Goal: Information Seeking & Learning: Learn about a topic

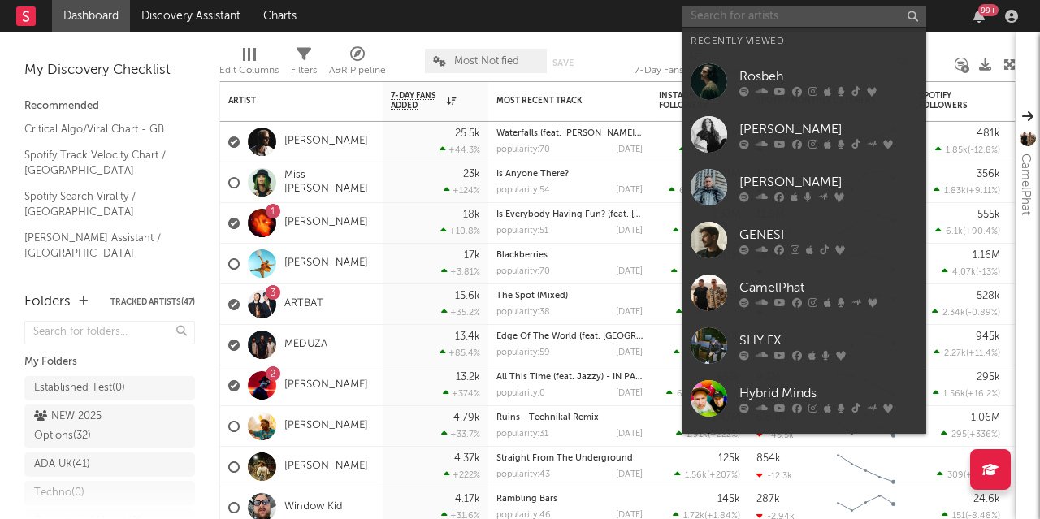
click at [514, 15] on input "text" at bounding box center [805, 17] width 244 height 20
paste input "Tyla"
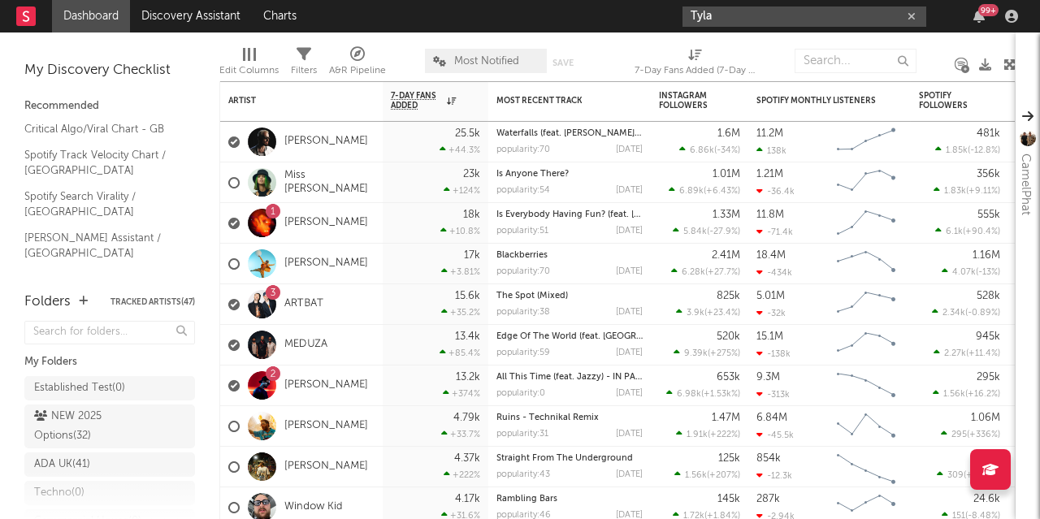
click at [514, 24] on input "Tyla" at bounding box center [805, 17] width 244 height 20
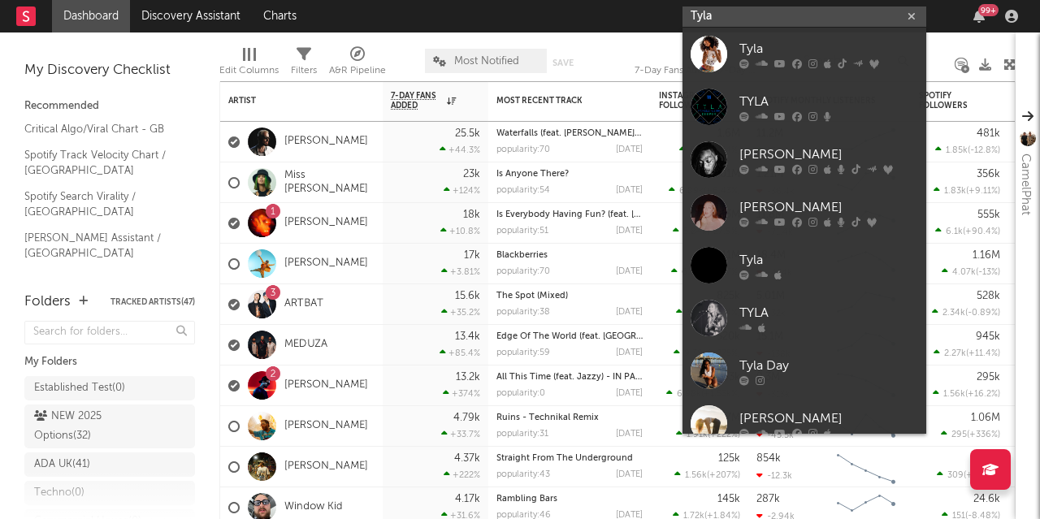
type input "Tyla"
click at [514, 38] on link "Tyla" at bounding box center [805, 54] width 244 height 53
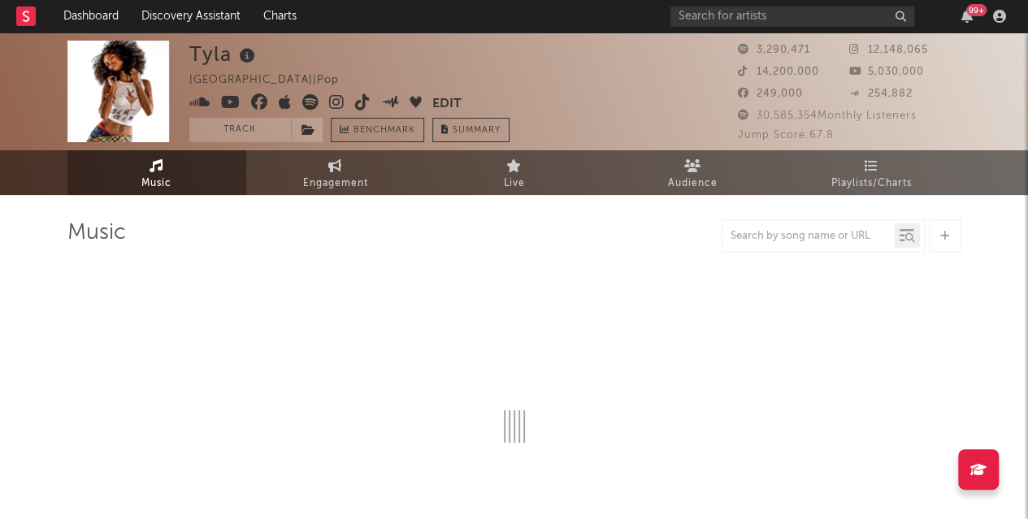
select select "6m"
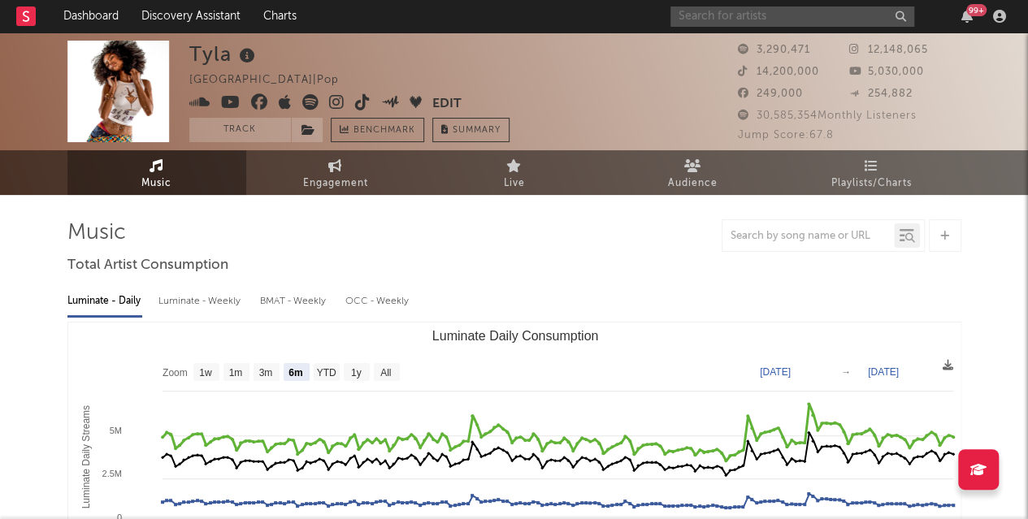
click at [514, 7] on input "text" at bounding box center [792, 17] width 244 height 20
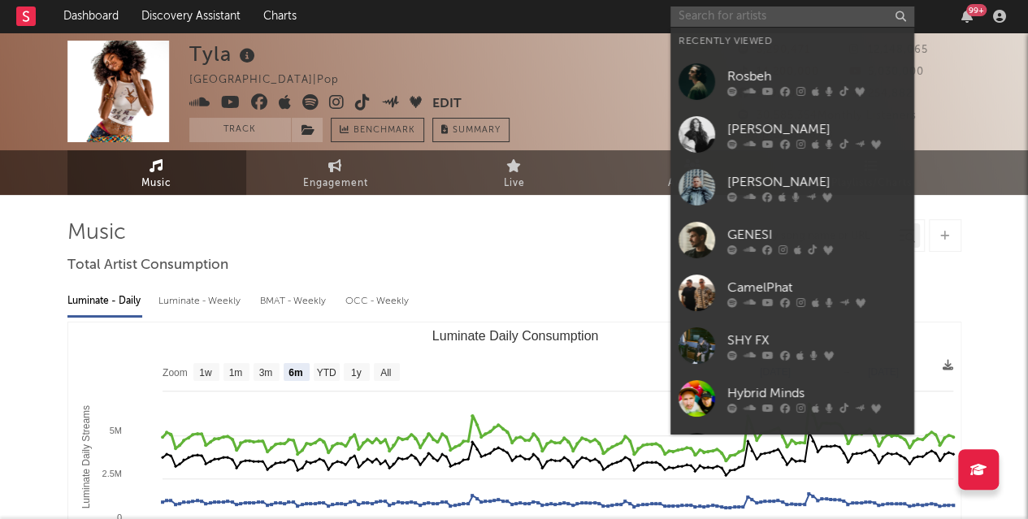
paste input "[PERSON_NAME]"
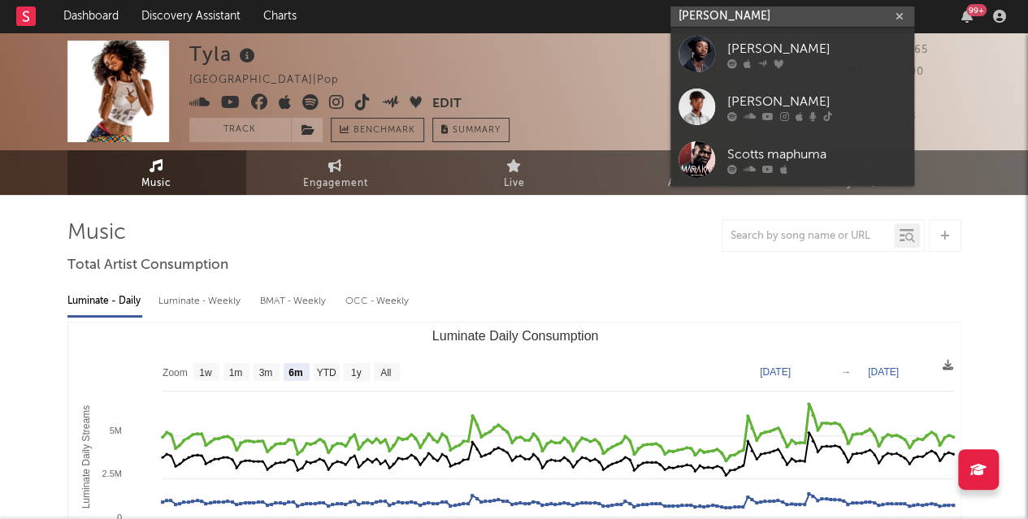
type input "[PERSON_NAME]"
click at [514, 97] on div "[PERSON_NAME]" at bounding box center [816, 102] width 179 height 20
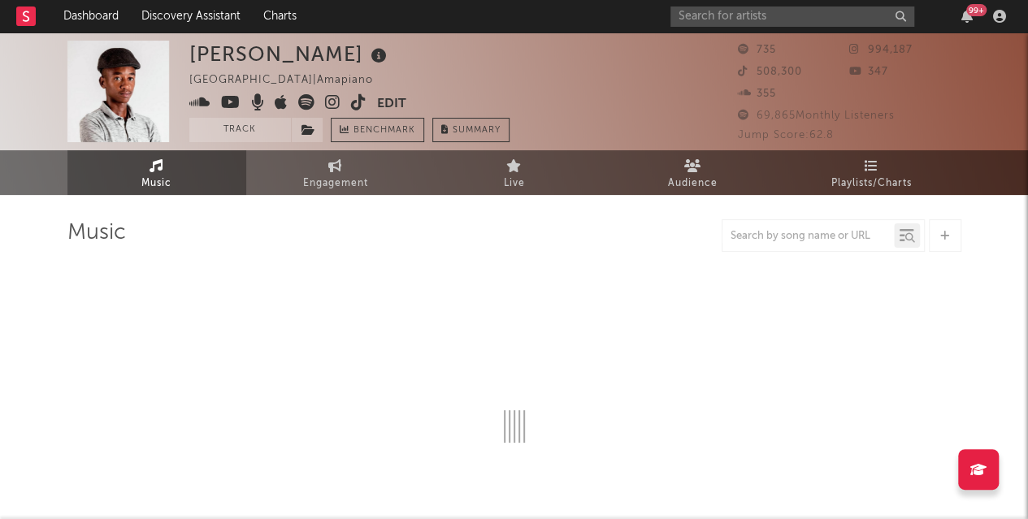
select select "1w"
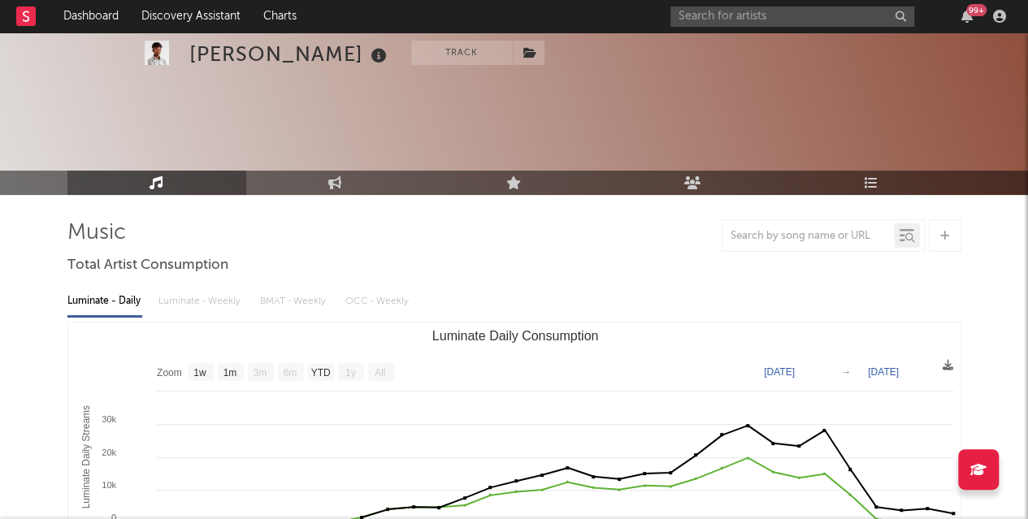
scroll to position [59, 0]
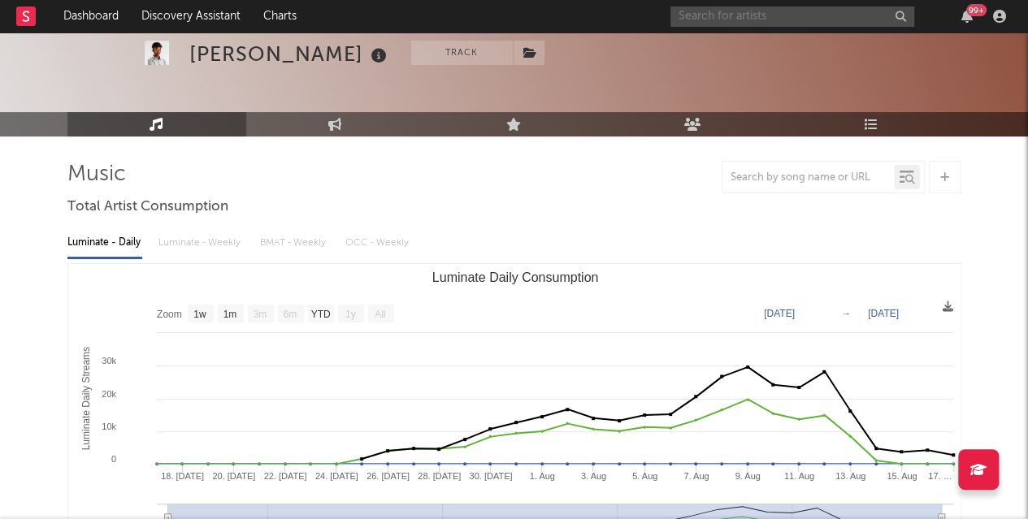
click at [514, 9] on input "text" at bounding box center [792, 17] width 244 height 20
paste input "[PERSON_NAME]"
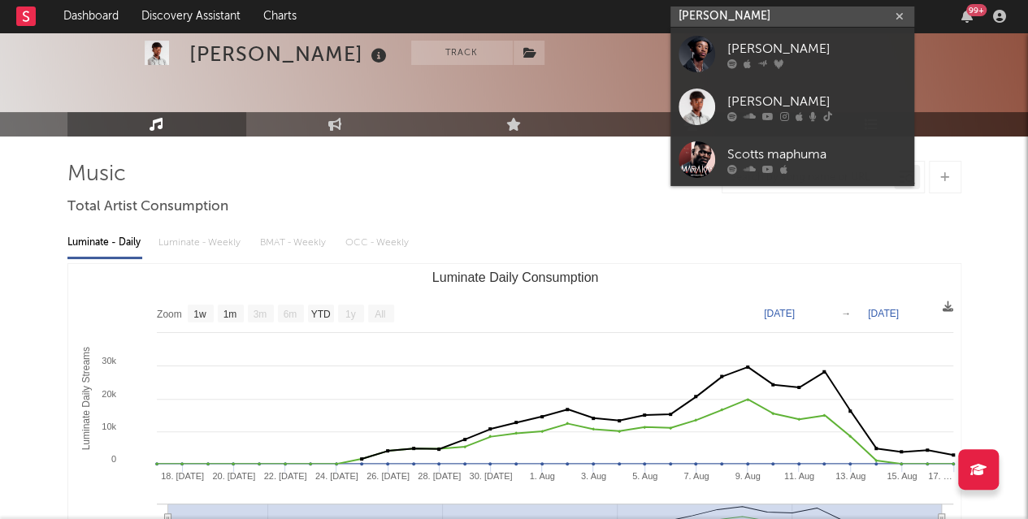
type input "[PERSON_NAME]"
click at [514, 58] on div "[PERSON_NAME]" at bounding box center [816, 49] width 179 height 20
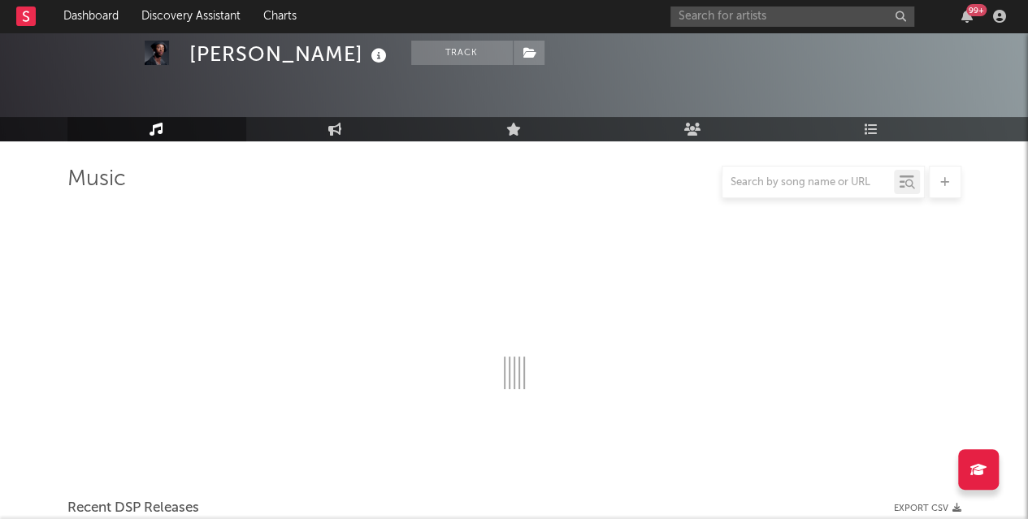
select select "6m"
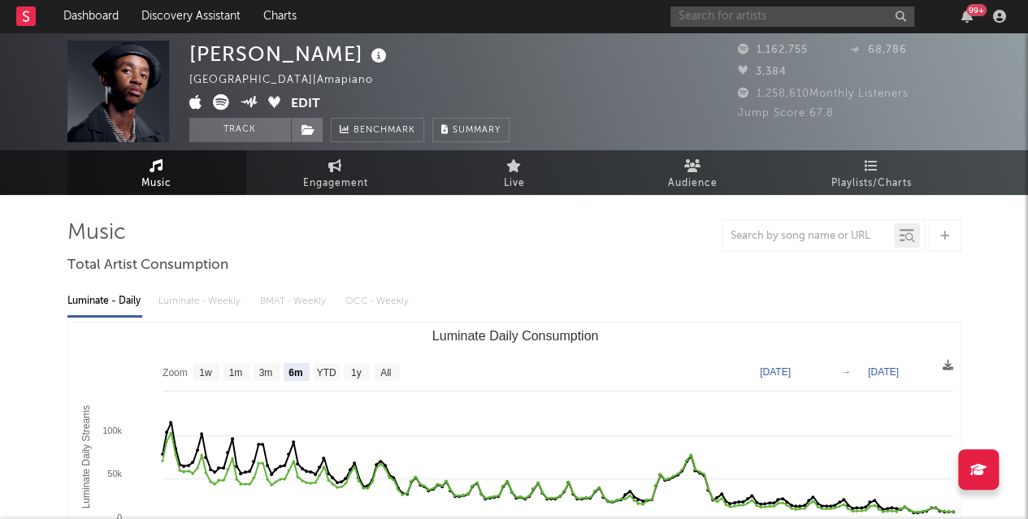
click at [514, 14] on input "text" at bounding box center [792, 17] width 244 height 20
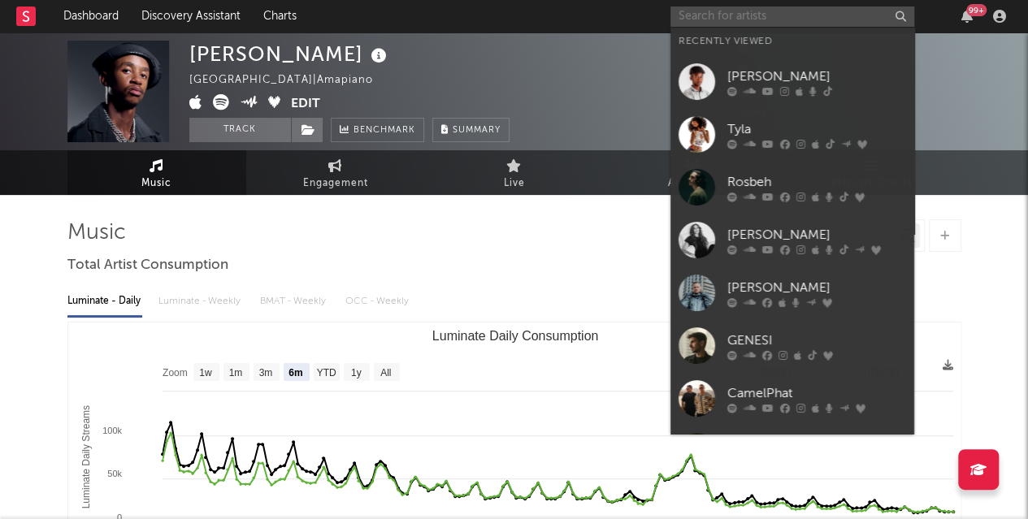
paste input "Lxst Cxntury"
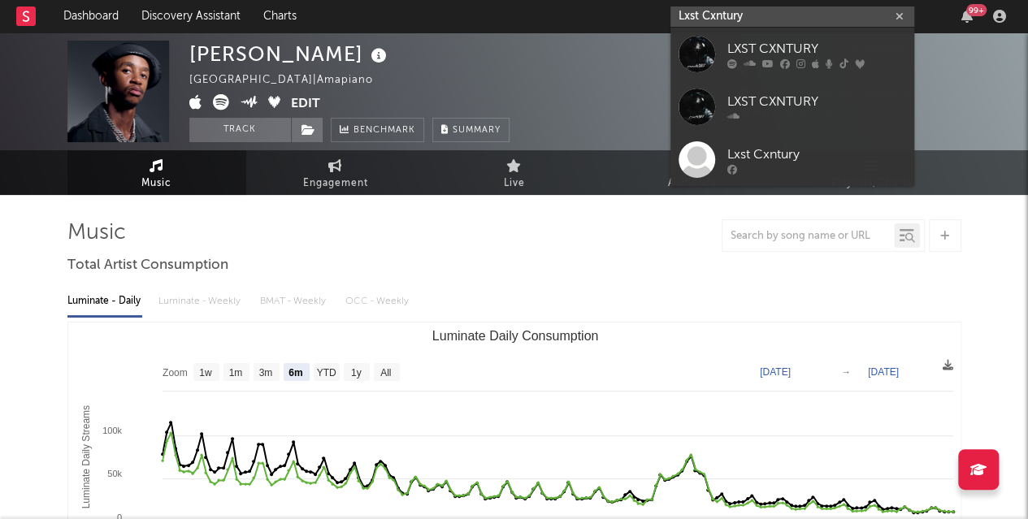
type input "Lxst Cxntury"
click at [514, 48] on link "LXST CXNTURY" at bounding box center [792, 54] width 244 height 53
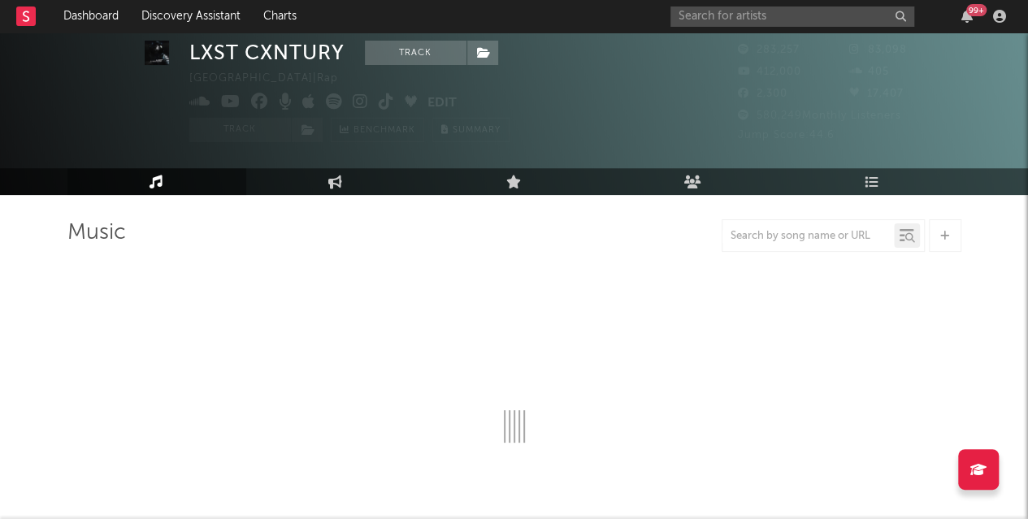
select select "6m"
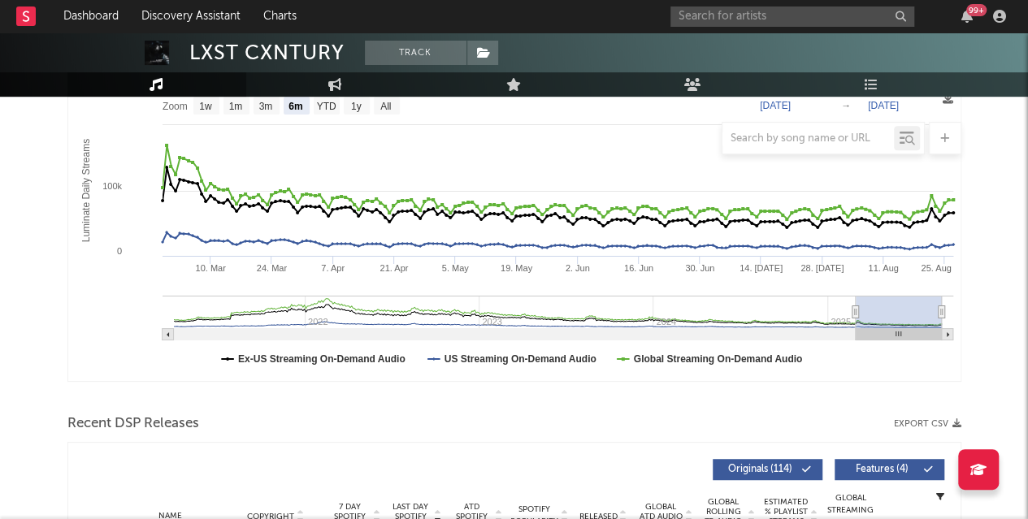
scroll to position [244, 0]
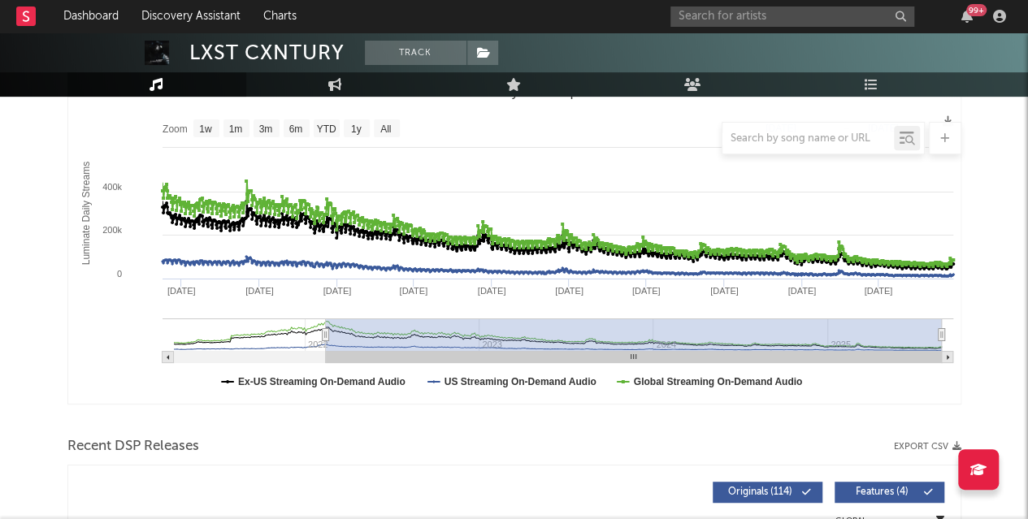
drag, startPoint x: 855, startPoint y: 337, endPoint x: 290, endPoint y: 342, distance: 564.9
click at [290, 210] on g "Luminate Daily Consumption" at bounding box center [558, 341] width 791 height 45
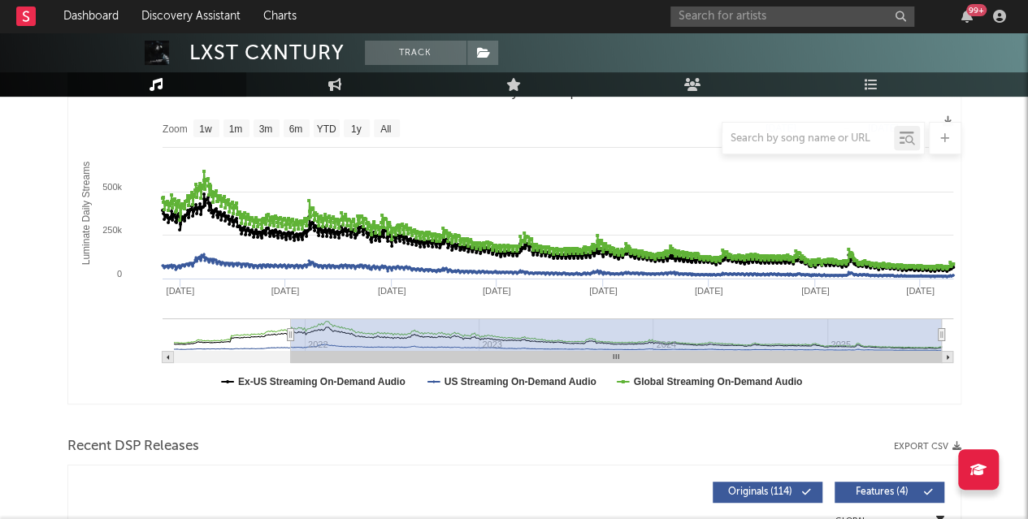
type input "[DATE]"
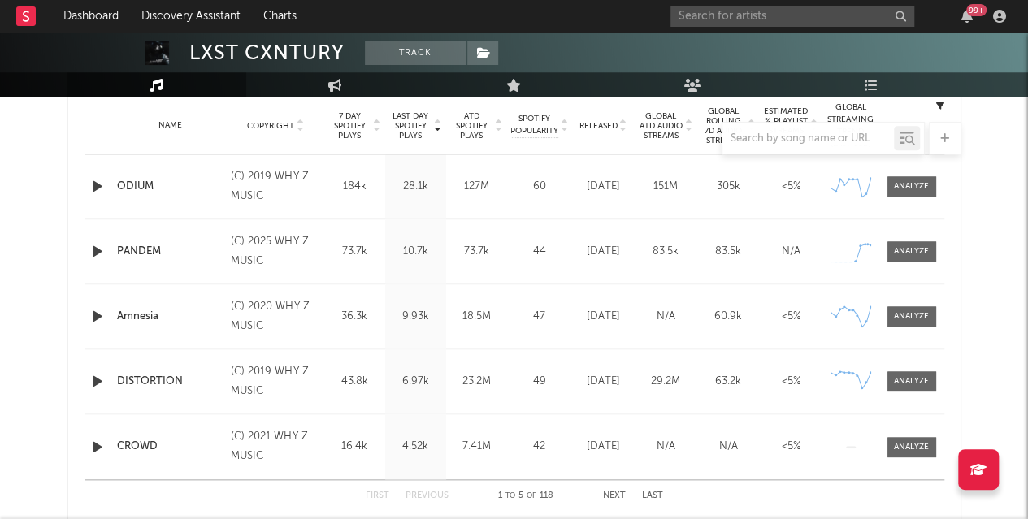
scroll to position [657, 0]
click at [514, 15] on input "text" at bounding box center [792, 17] width 244 height 20
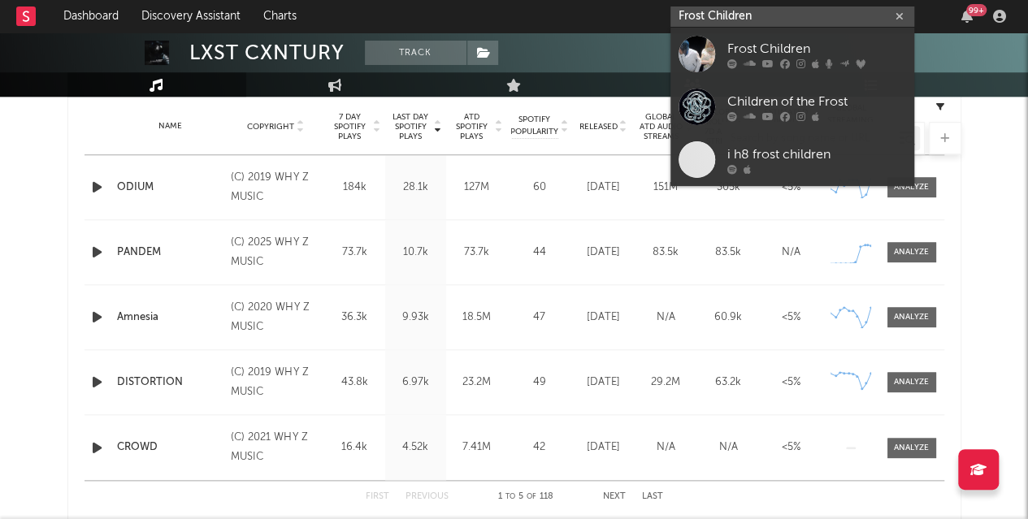
type input "Frost Children"
click at [514, 57] on div "Frost Children" at bounding box center [816, 49] width 179 height 20
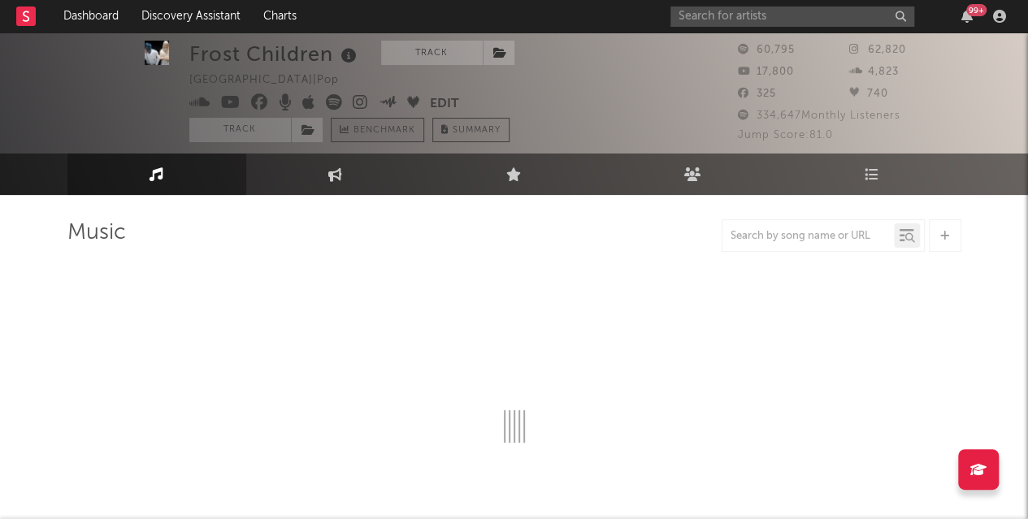
select select "6m"
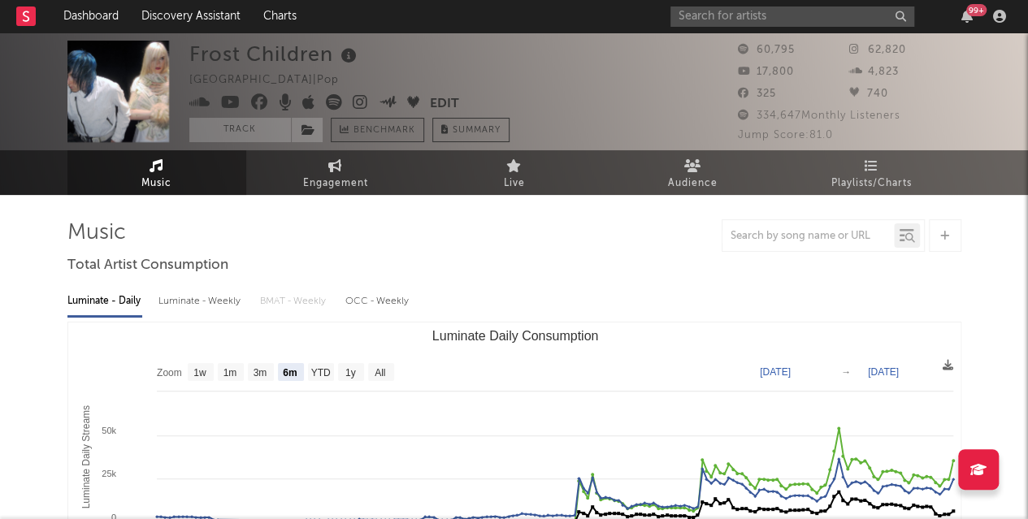
click at [360, 102] on icon at bounding box center [360, 102] width 15 height 16
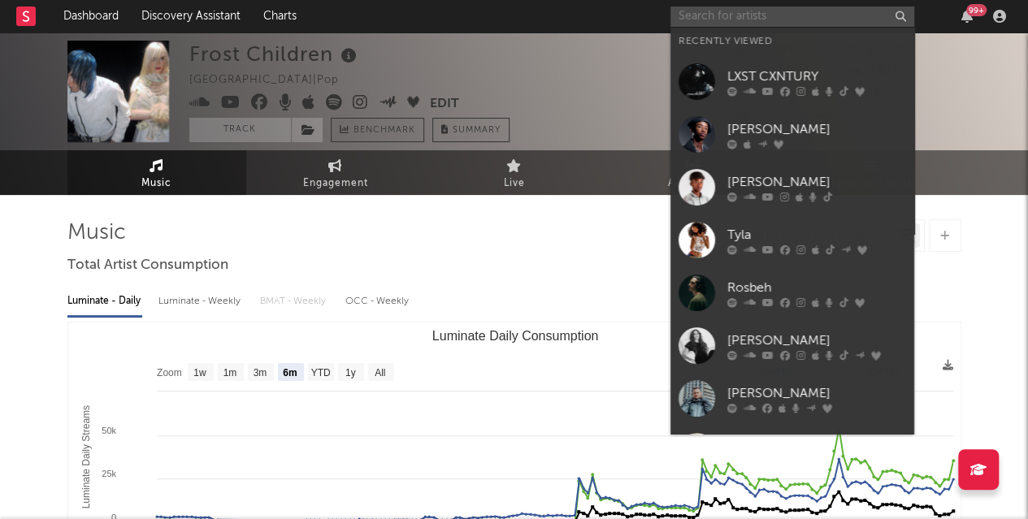
click at [514, 22] on input "text" at bounding box center [792, 17] width 244 height 20
paste input "Rivo"
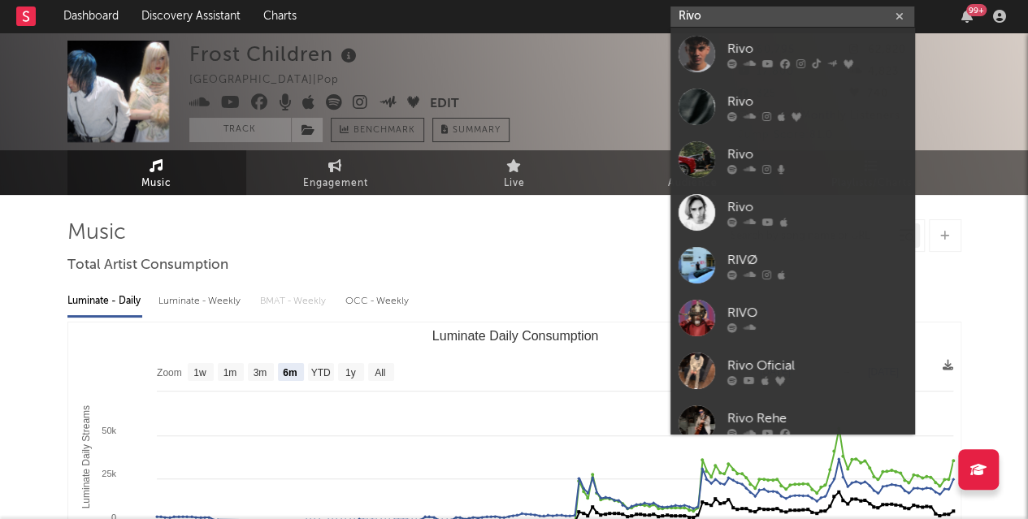
type input "Rivo"
click at [514, 50] on div "Rivo" at bounding box center [816, 49] width 179 height 20
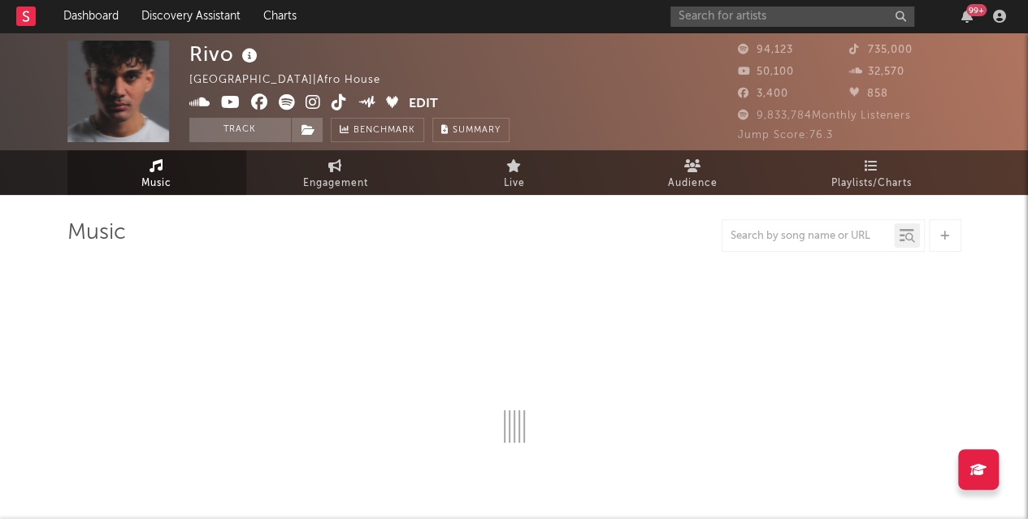
select select "6m"
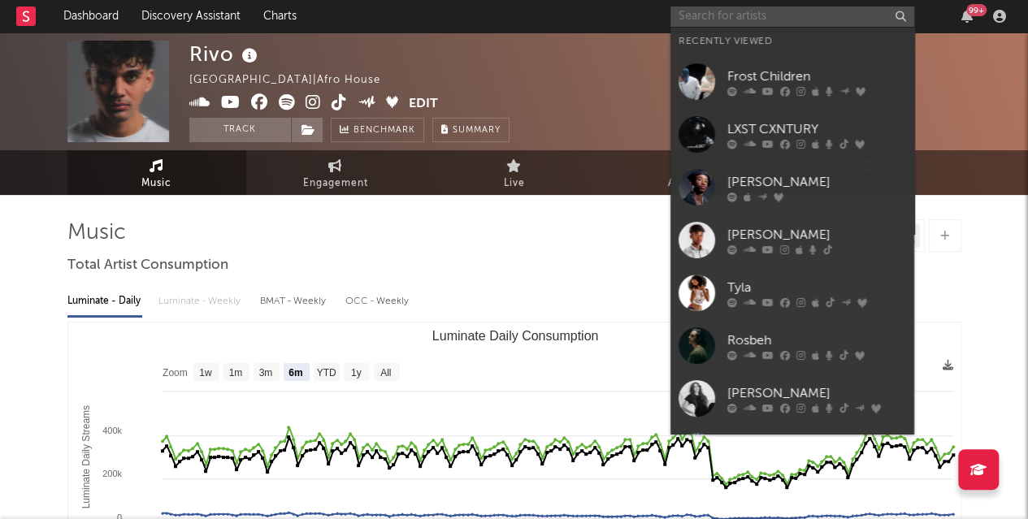
click at [514, 24] on input "text" at bounding box center [792, 17] width 244 height 20
paste input "Rushex"
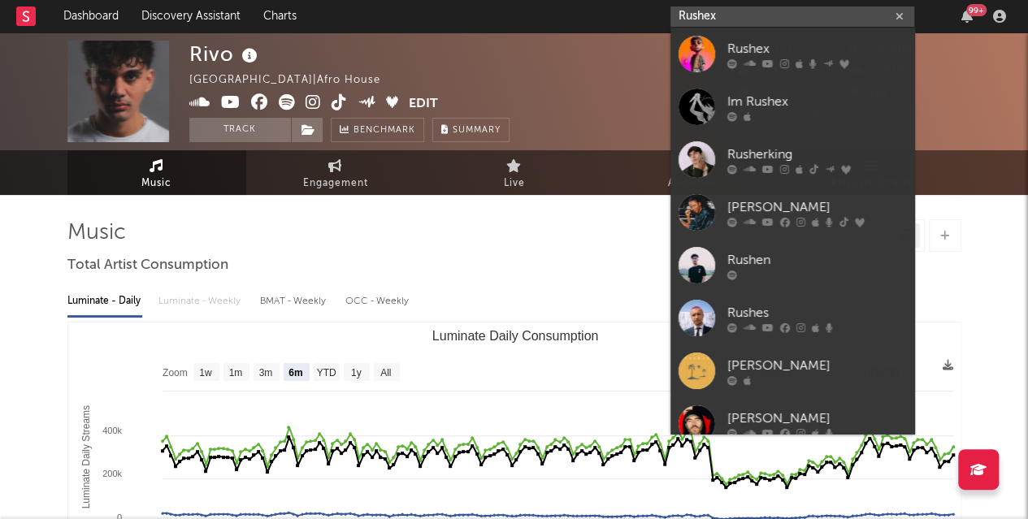
type input "Rushex"
click at [514, 49] on link "Rushex" at bounding box center [792, 54] width 244 height 53
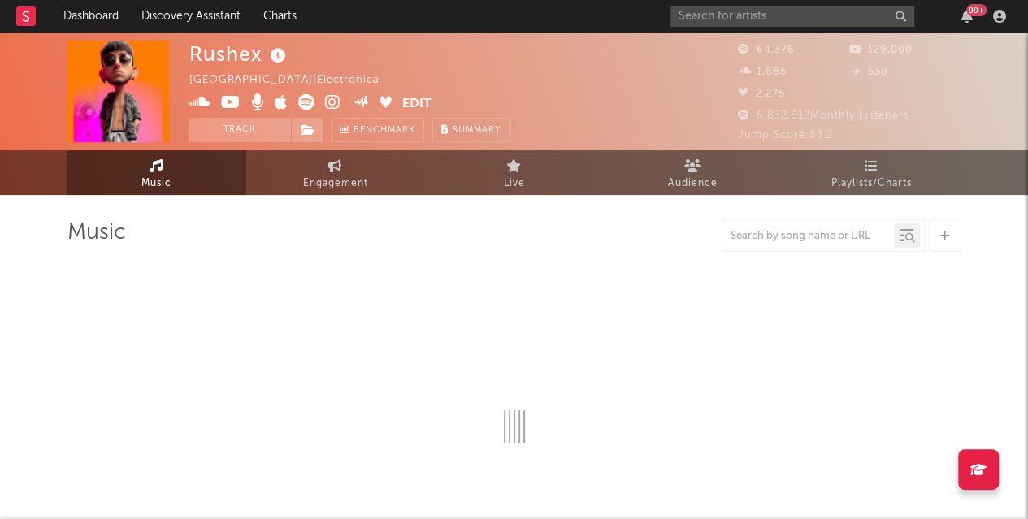
select select "6m"
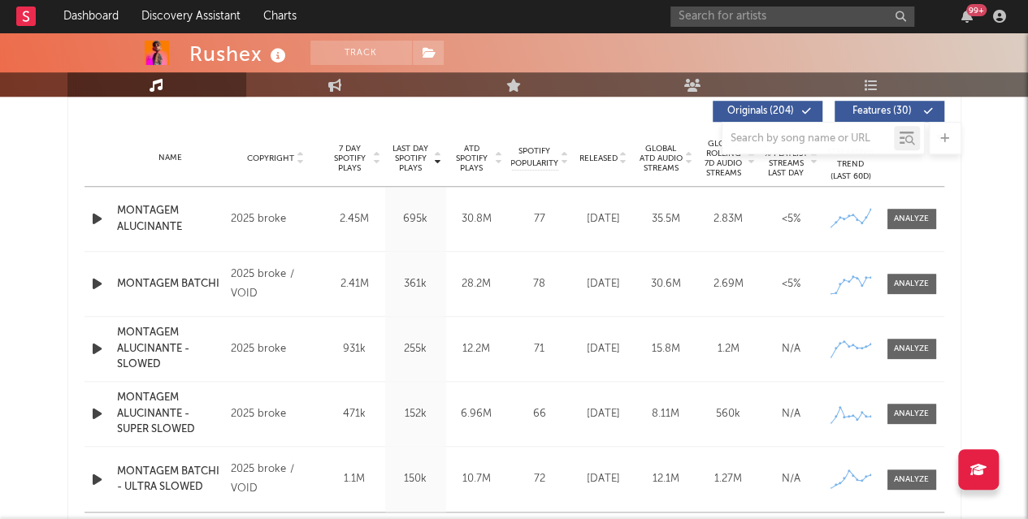
scroll to position [627, 0]
